Goal: Information Seeking & Learning: Learn about a topic

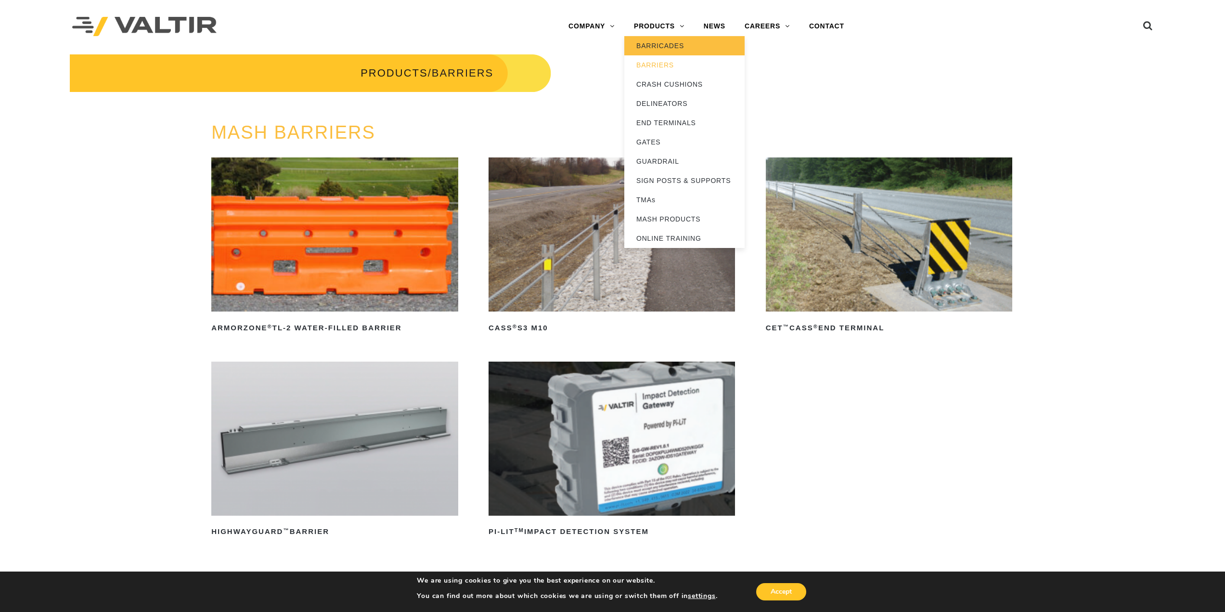
click at [666, 46] on link "BARRICADES" at bounding box center [684, 45] width 120 height 19
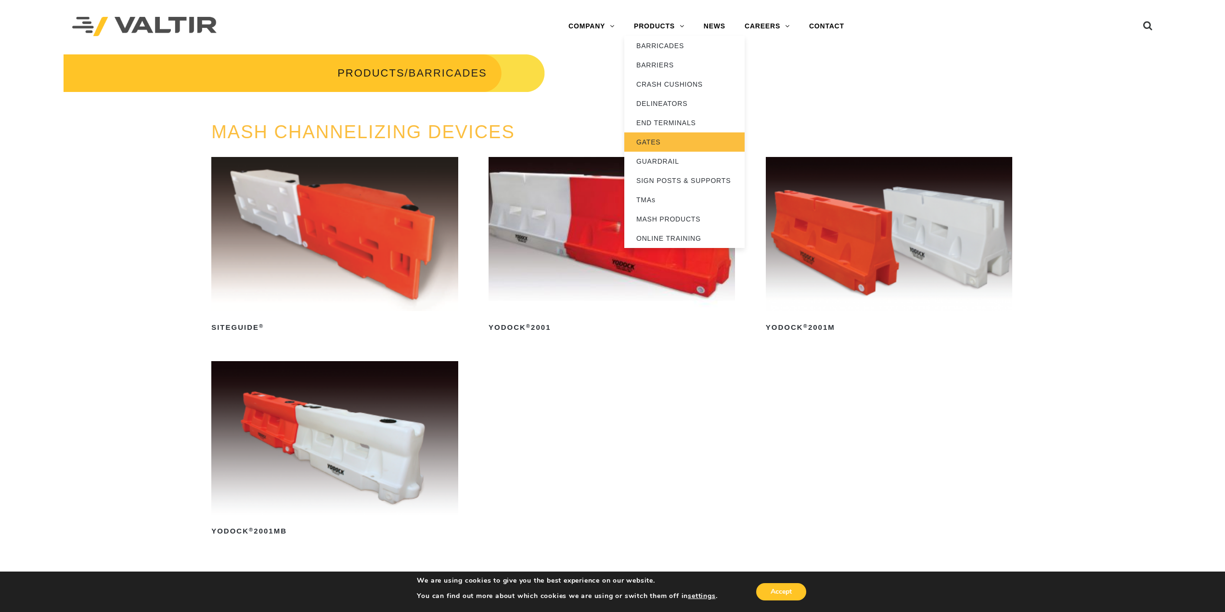
click at [657, 142] on link "GATES" at bounding box center [684, 141] width 120 height 19
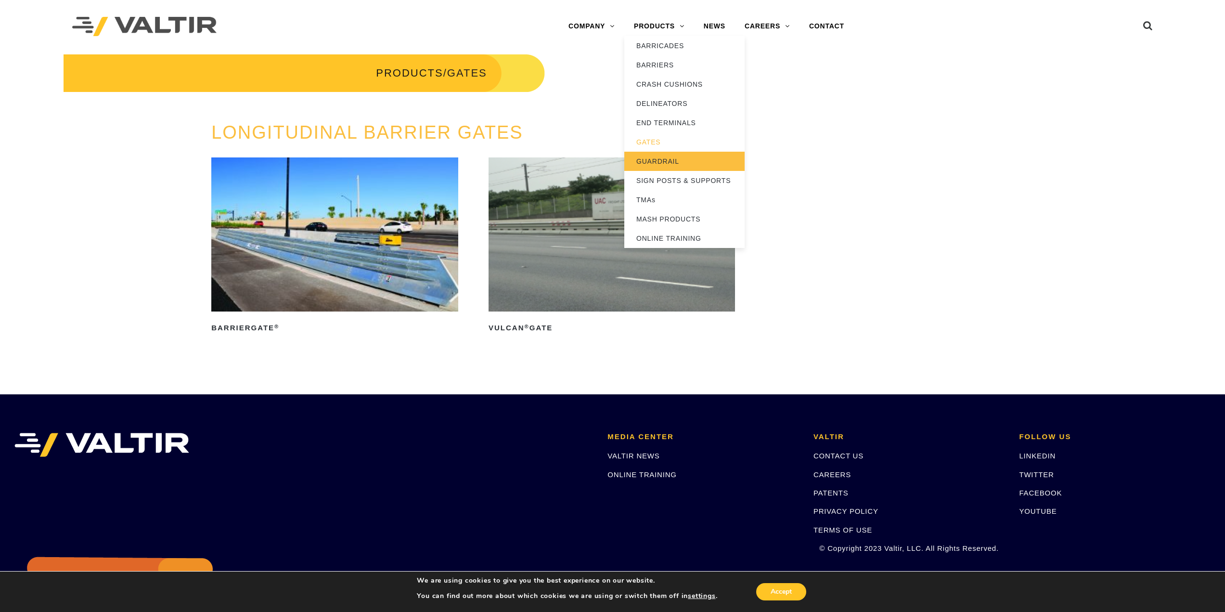
click at [667, 160] on link "GUARDRAIL" at bounding box center [684, 161] width 120 height 19
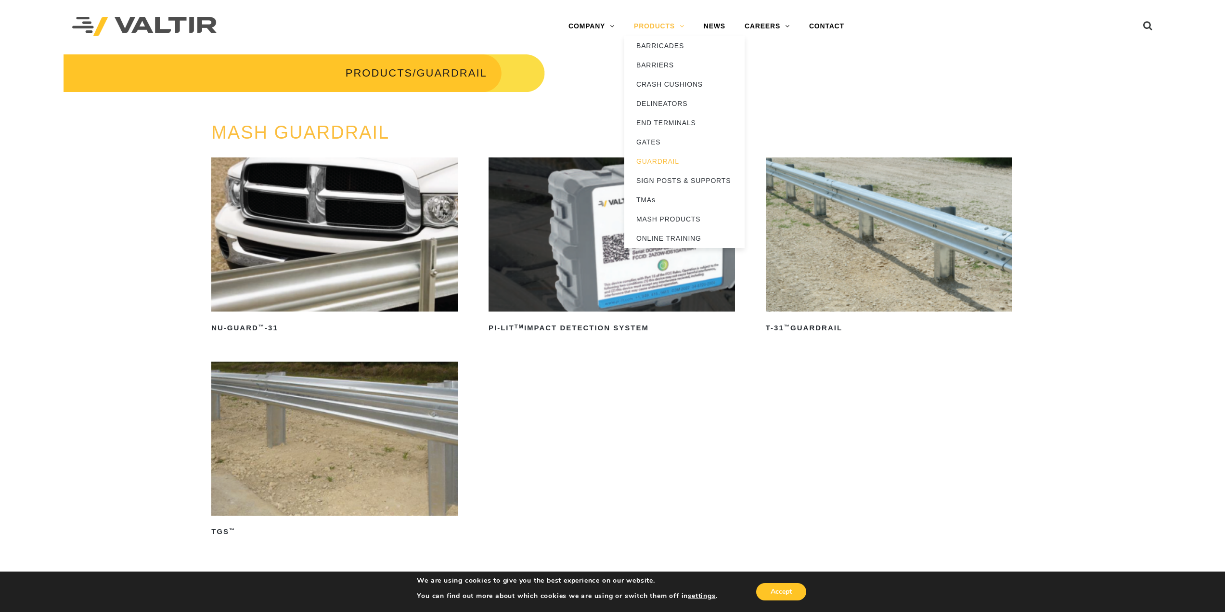
click at [660, 26] on link "PRODUCTS" at bounding box center [659, 26] width 70 height 19
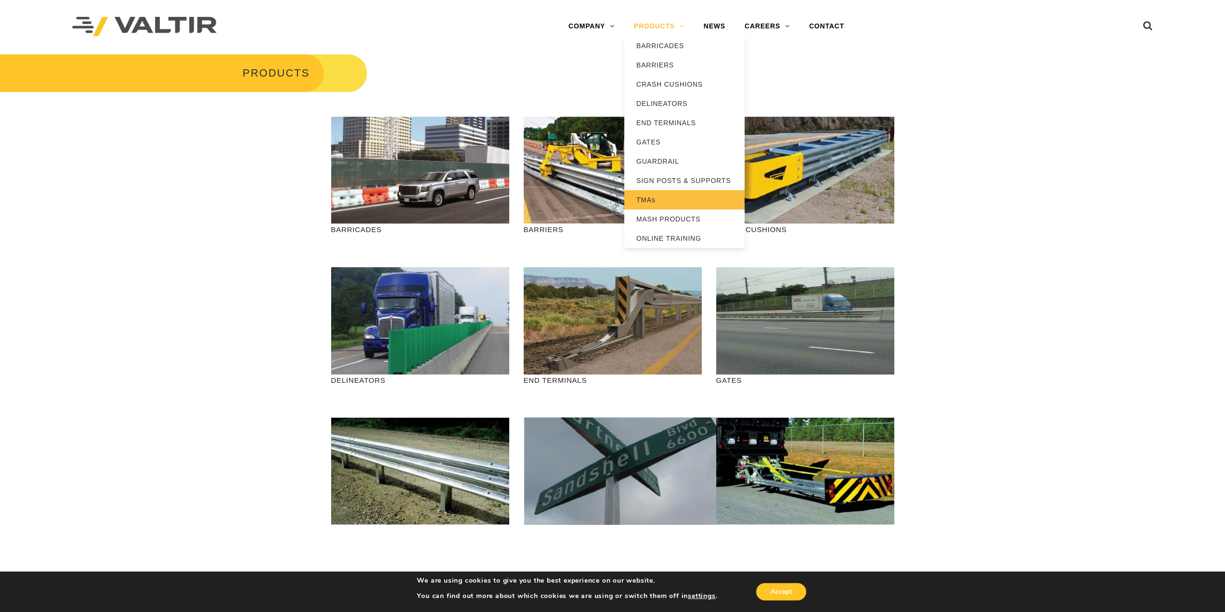
click at [645, 201] on link "TMAs" at bounding box center [684, 199] width 120 height 19
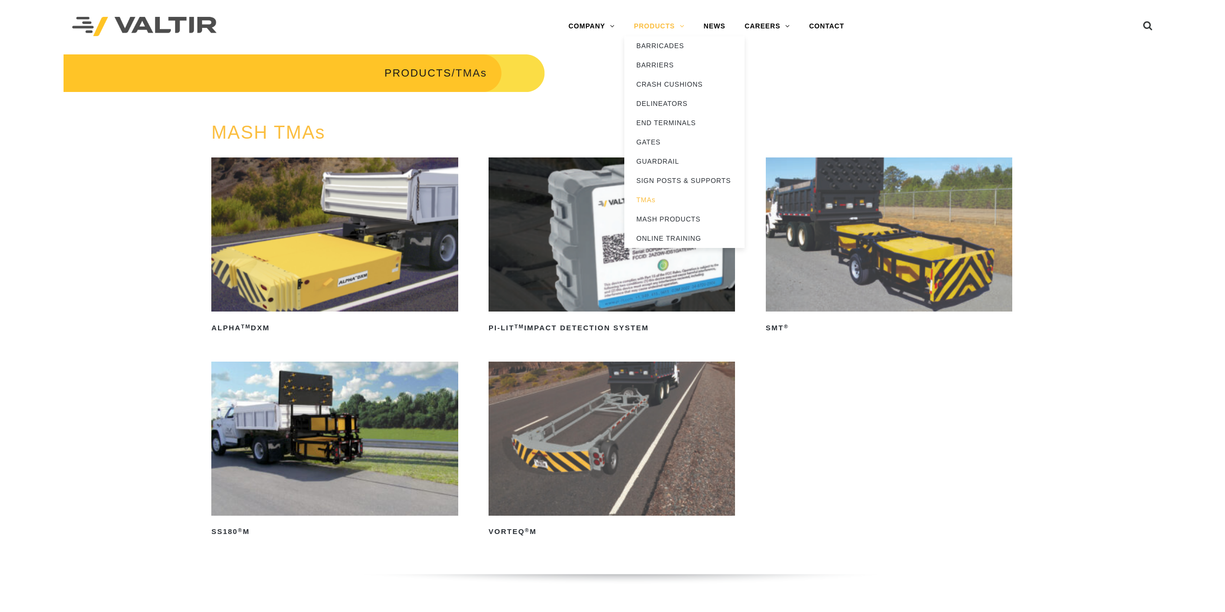
click at [657, 26] on link "PRODUCTS" at bounding box center [659, 26] width 70 height 19
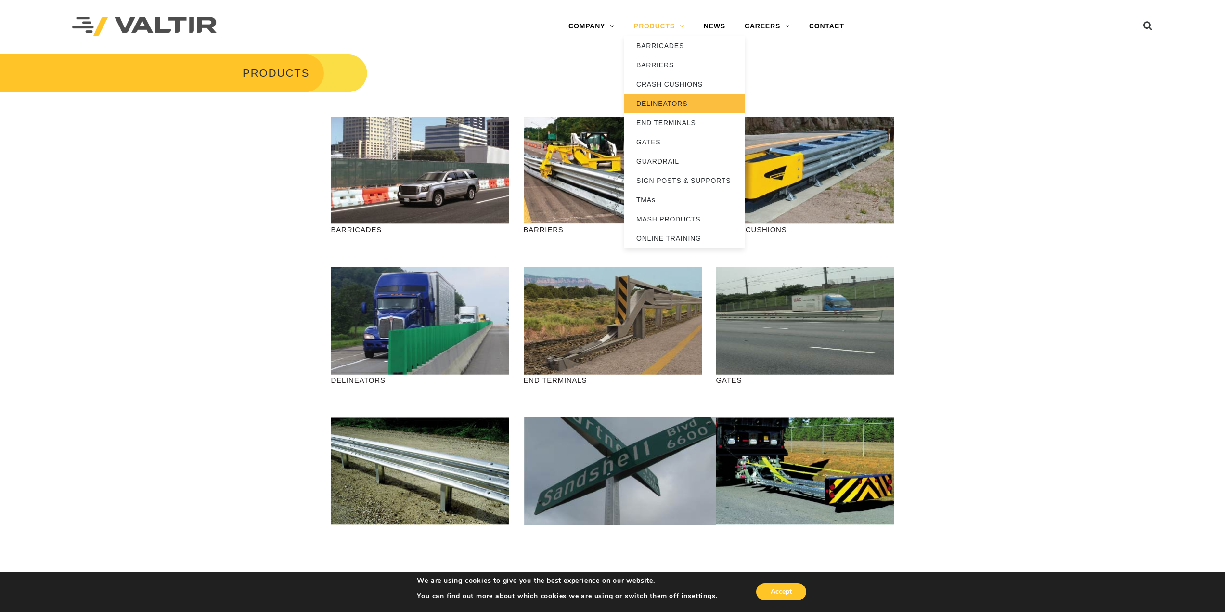
click at [661, 105] on link "DELINEATORS" at bounding box center [684, 103] width 120 height 19
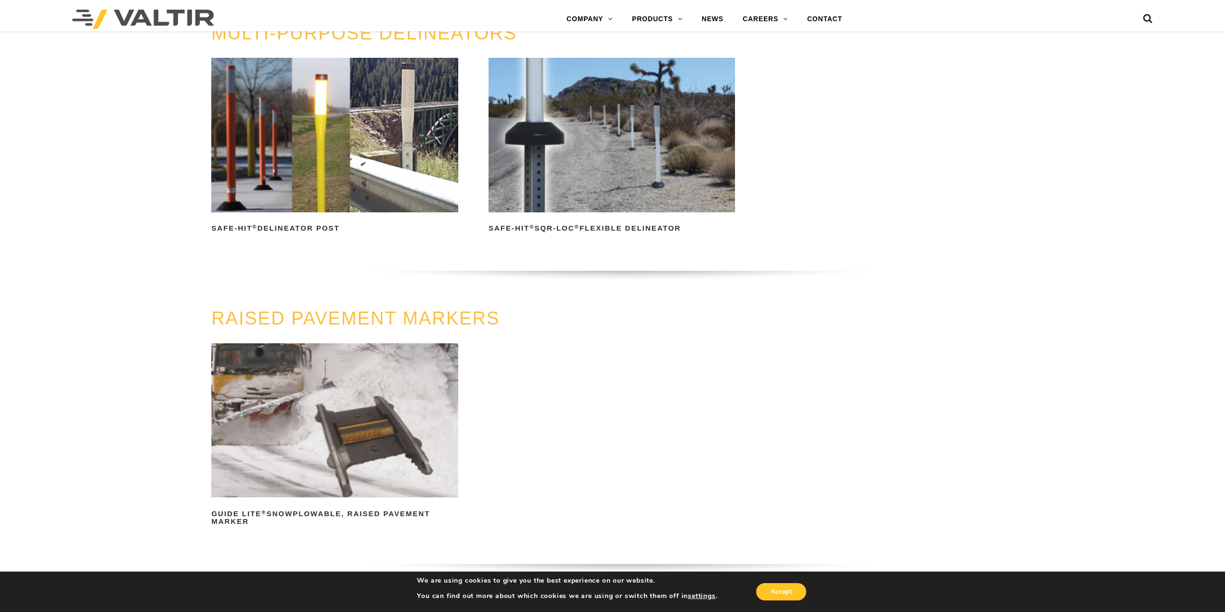
scroll to position [385, 0]
click at [278, 154] on img at bounding box center [334, 134] width 246 height 154
